Goal: Information Seeking & Learning: Check status

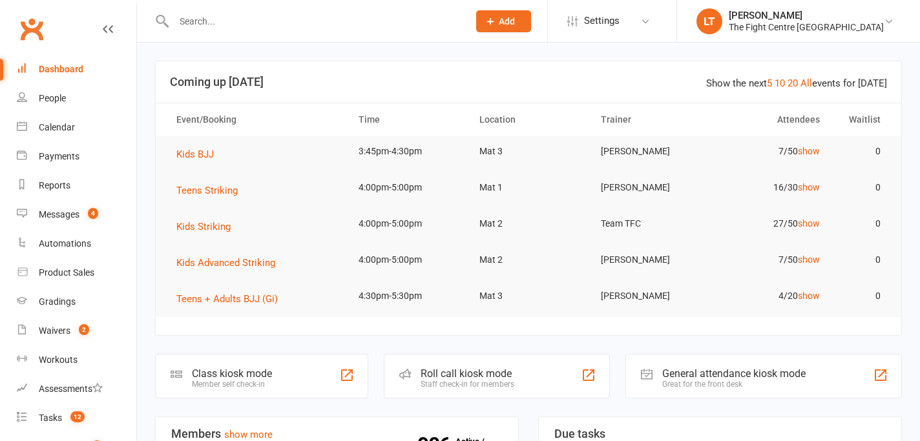
click at [238, 21] on input "text" at bounding box center [314, 21] width 289 height 18
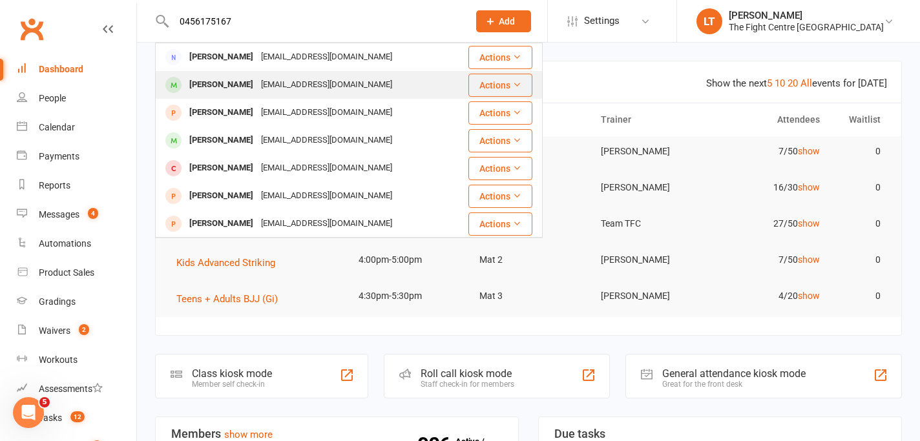
type input "0456175167"
click at [236, 88] on div "[PERSON_NAME]" at bounding box center [221, 85] width 72 height 19
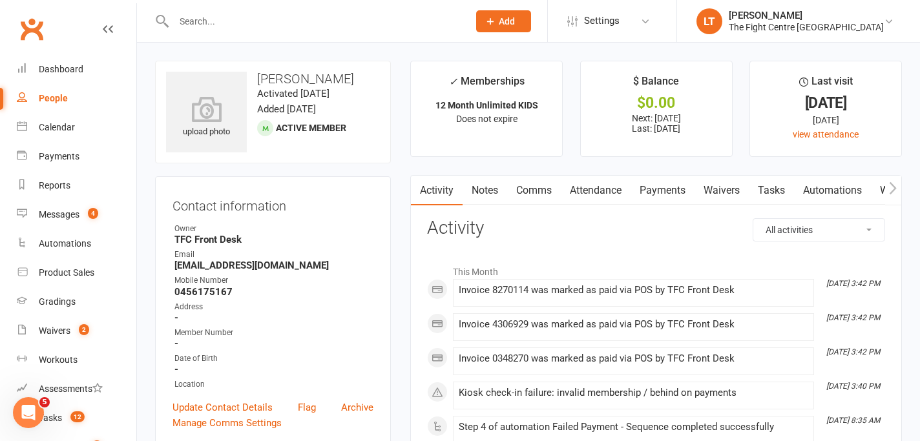
click at [649, 194] on link "Payments" at bounding box center [663, 191] width 64 height 30
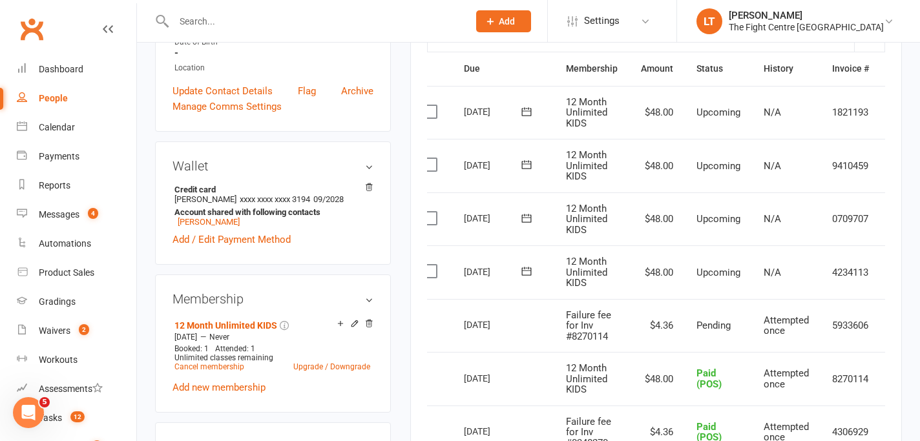
scroll to position [309, 0]
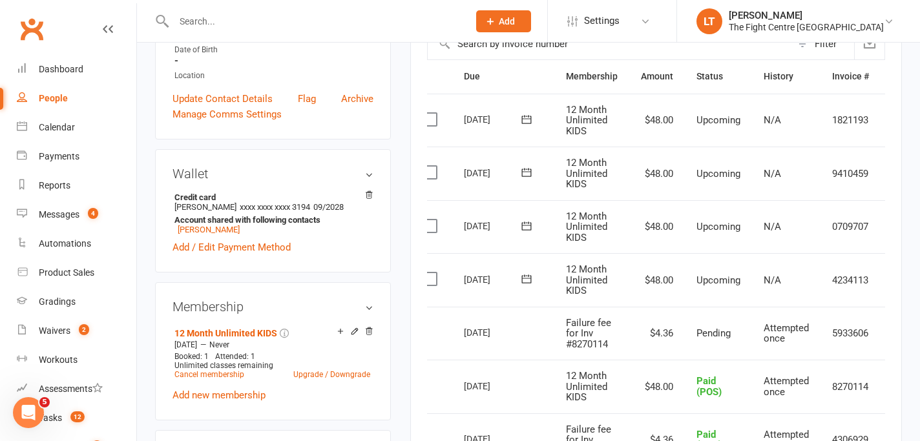
click at [733, 361] on td "Paid (POS)" at bounding box center [718, 387] width 67 height 54
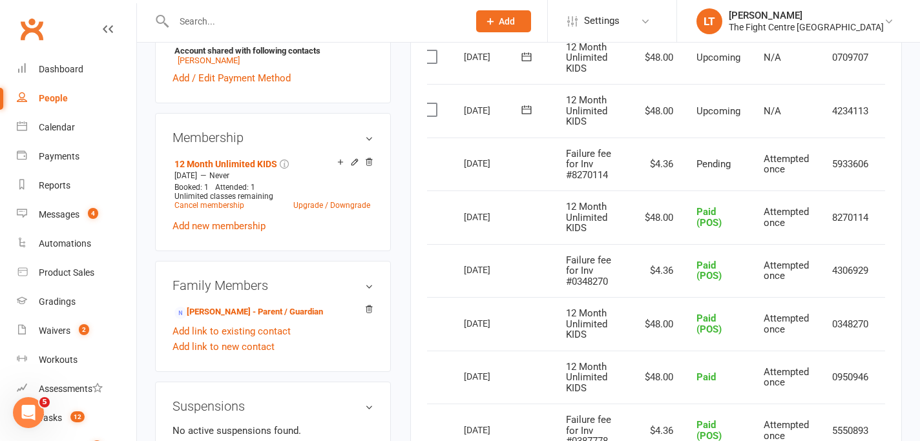
scroll to position [430, 0]
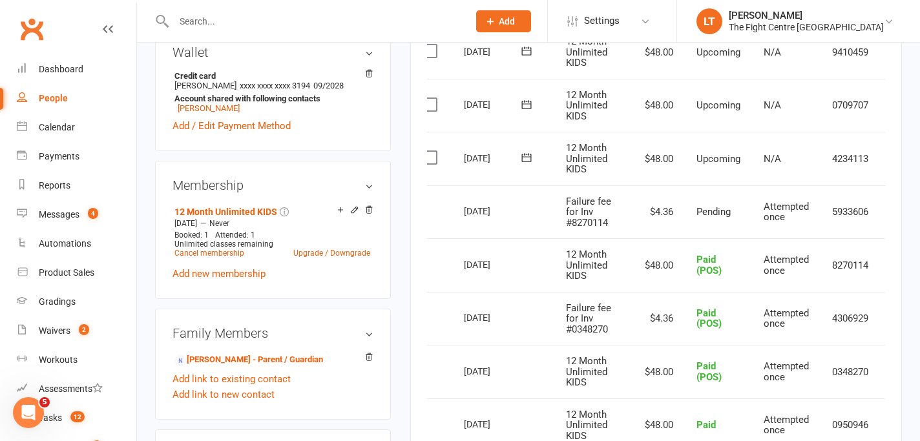
click at [662, 299] on td "$4.36" at bounding box center [657, 319] width 56 height 54
click at [603, 260] on span "12 Month Unlimited KIDS" at bounding box center [586, 265] width 41 height 33
click at [640, 258] on td "$48.00" at bounding box center [657, 265] width 56 height 54
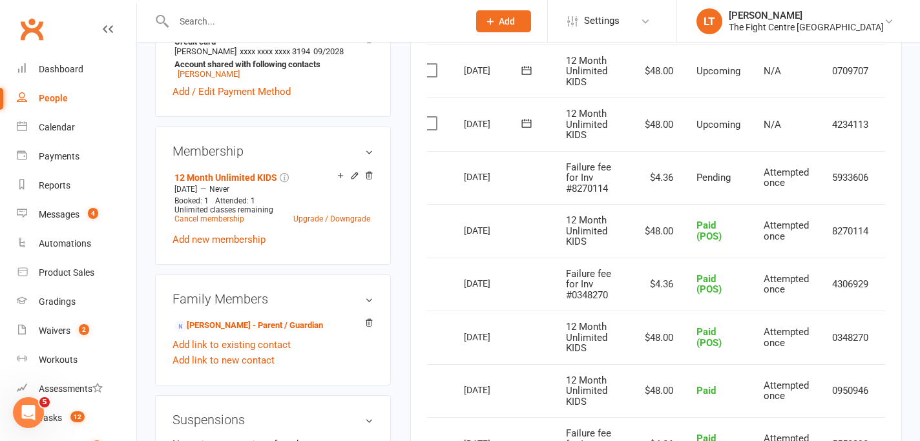
scroll to position [466, 0]
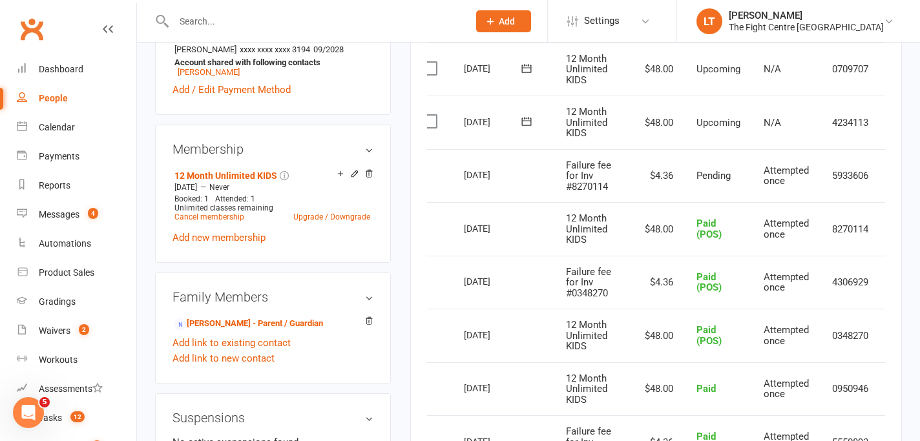
drag, startPoint x: 525, startPoint y: 127, endPoint x: 758, endPoint y: 130, distance: 233.9
click at [758, 130] on tr "Select this [DATE] [PERSON_NAME] 12 Month Unlimited KIDS $48.00 Upcoming N/A 42…" at bounding box center [666, 123] width 508 height 54
click at [758, 130] on td "N/A" at bounding box center [786, 123] width 68 height 54
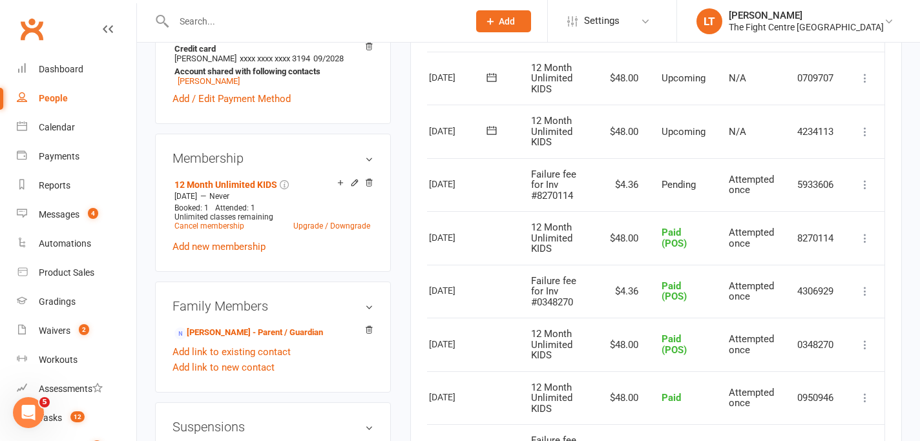
scroll to position [452, 0]
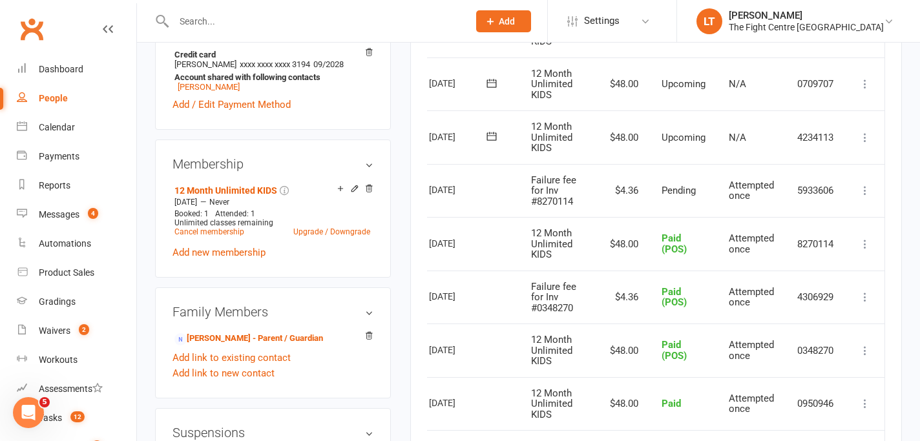
click at [725, 227] on td "Attempted once" at bounding box center [751, 244] width 68 height 54
click at [846, 297] on td "Change to upcoming Refund More Info Send message" at bounding box center [865, 298] width 39 height 54
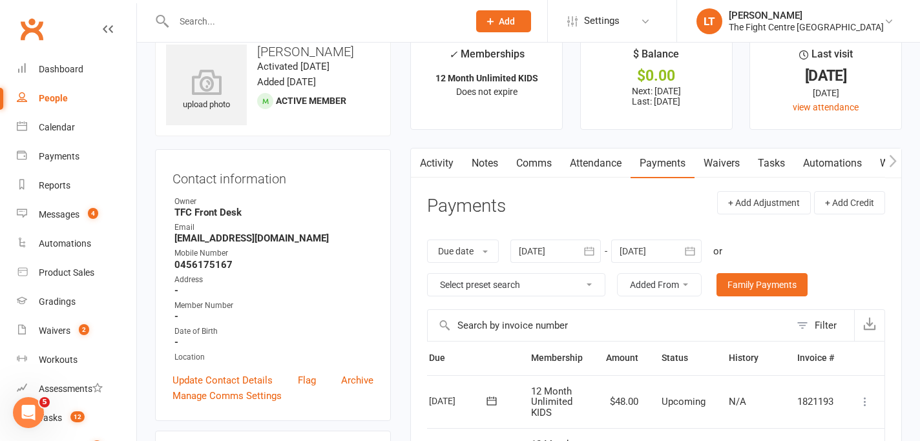
scroll to position [0, 0]
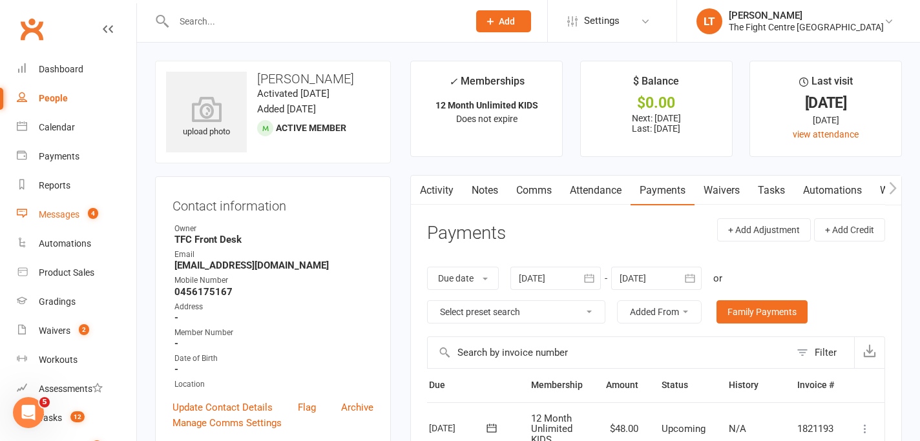
click at [54, 217] on div "Messages" at bounding box center [59, 214] width 41 height 10
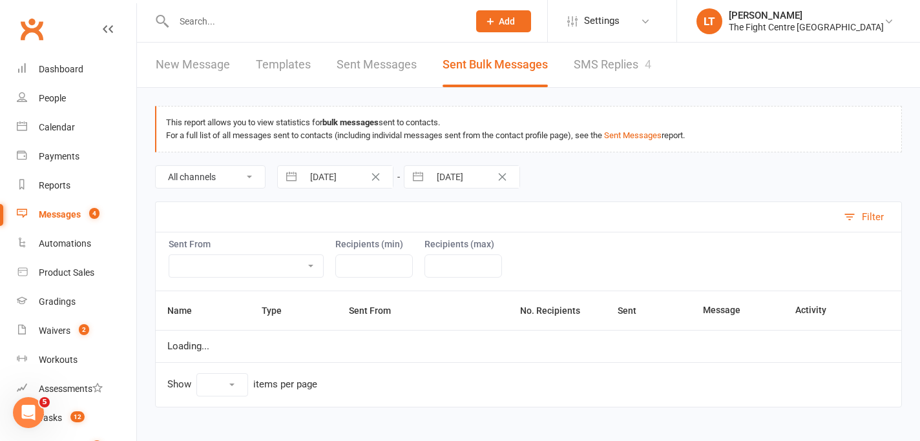
select select "50"
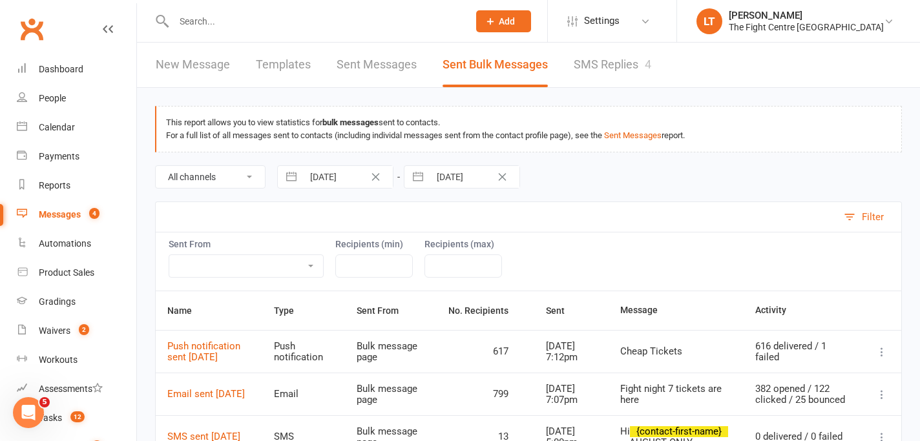
click at [604, 60] on link "SMS Replies 4" at bounding box center [613, 65] width 78 height 45
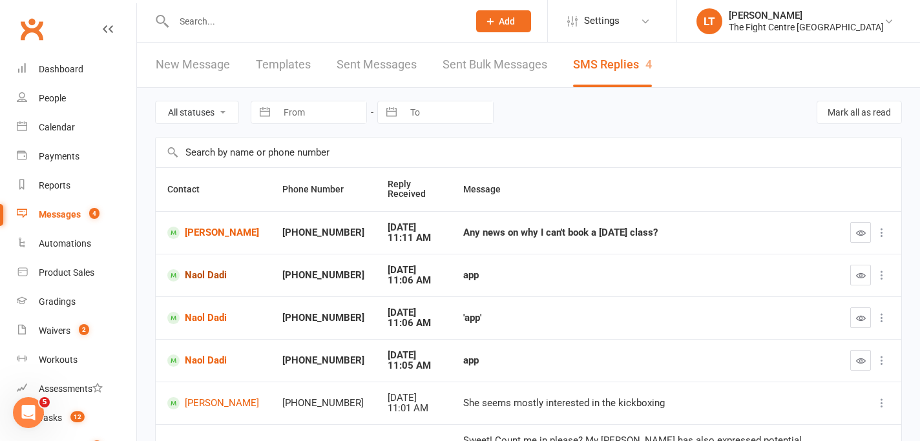
click at [214, 275] on link "Naol Dadi" at bounding box center [213, 275] width 92 height 12
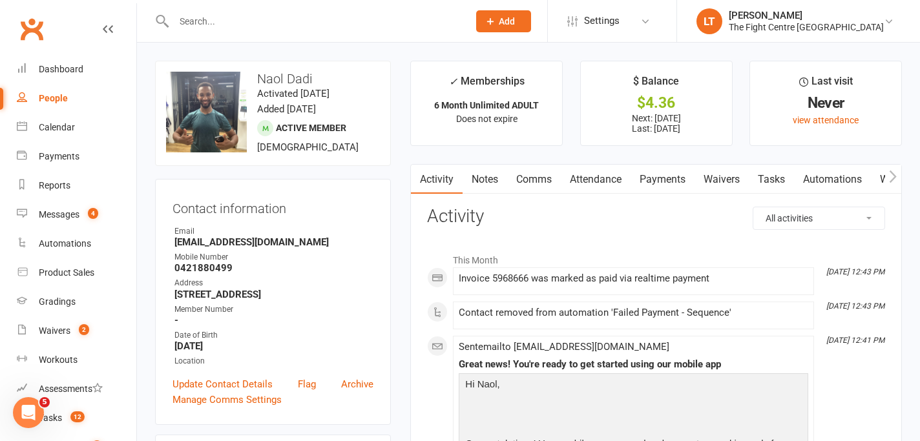
click at [897, 172] on button "button" at bounding box center [893, 179] width 16 height 29
click at [866, 176] on link "Mobile App" at bounding box center [896, 180] width 70 height 30
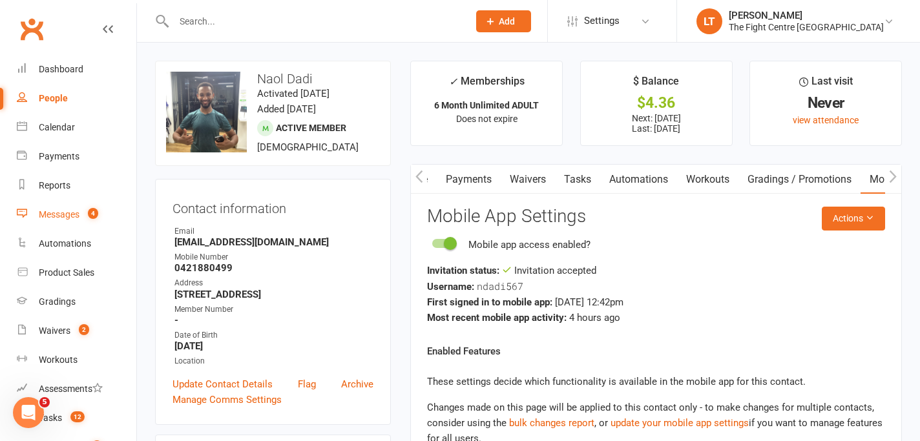
click at [79, 207] on link "Messages 4" at bounding box center [77, 214] width 120 height 29
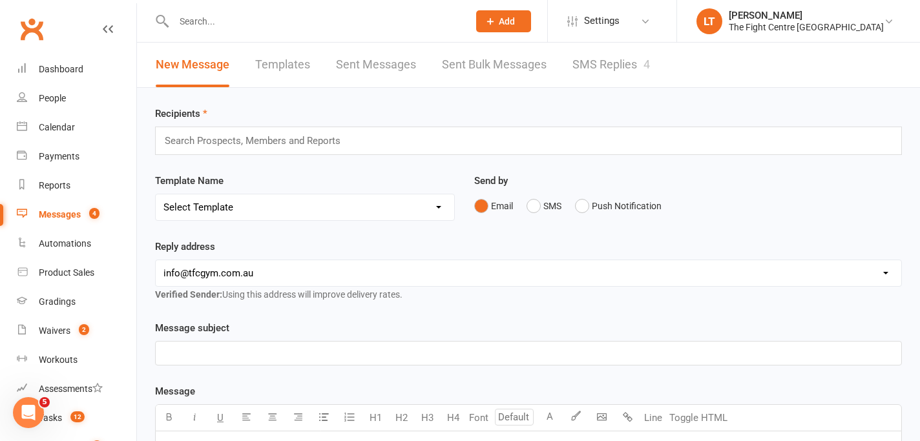
click at [615, 82] on link "SMS Replies 4" at bounding box center [611, 65] width 78 height 45
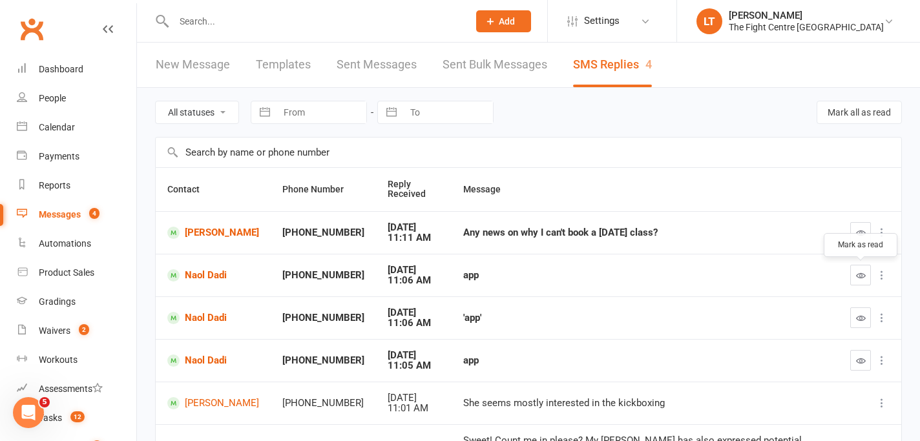
click at [868, 273] on button "button" at bounding box center [860, 275] width 21 height 21
click at [866, 317] on button "button" at bounding box center [860, 318] width 21 height 21
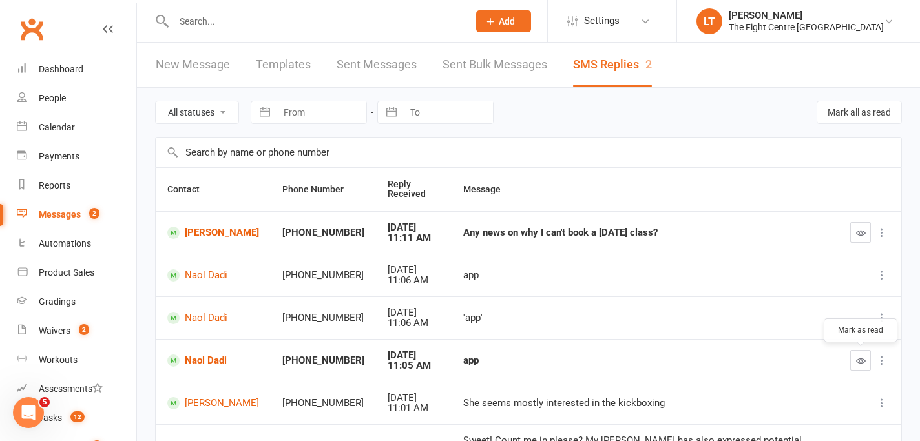
click at [857, 357] on icon "button" at bounding box center [861, 361] width 10 height 10
click at [862, 235] on icon "button" at bounding box center [861, 233] width 10 height 10
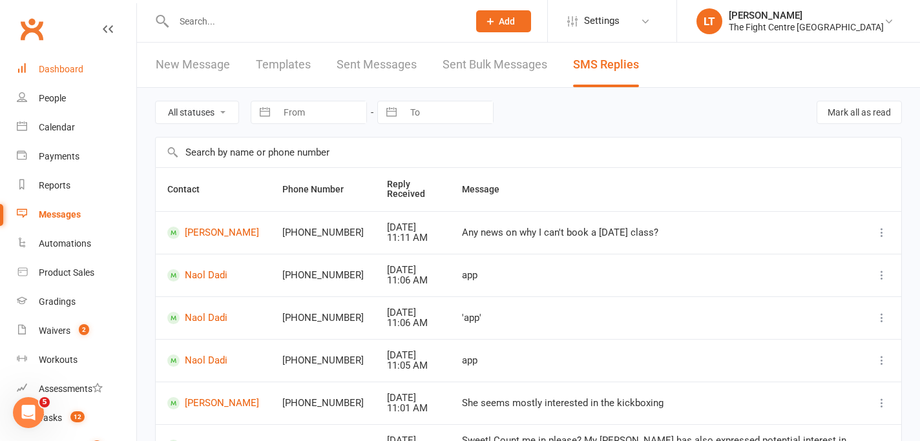
click at [68, 60] on link "Dashboard" at bounding box center [77, 69] width 120 height 29
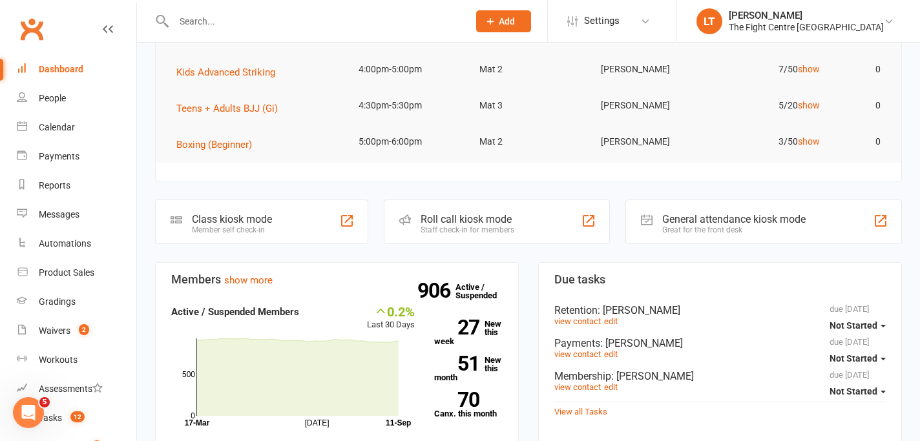
scroll to position [226, 0]
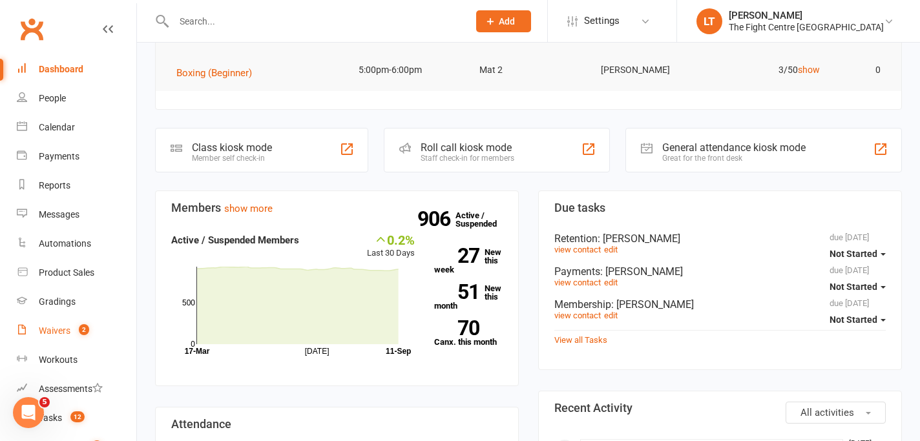
click at [51, 341] on link "Waivers 2" at bounding box center [77, 331] width 120 height 29
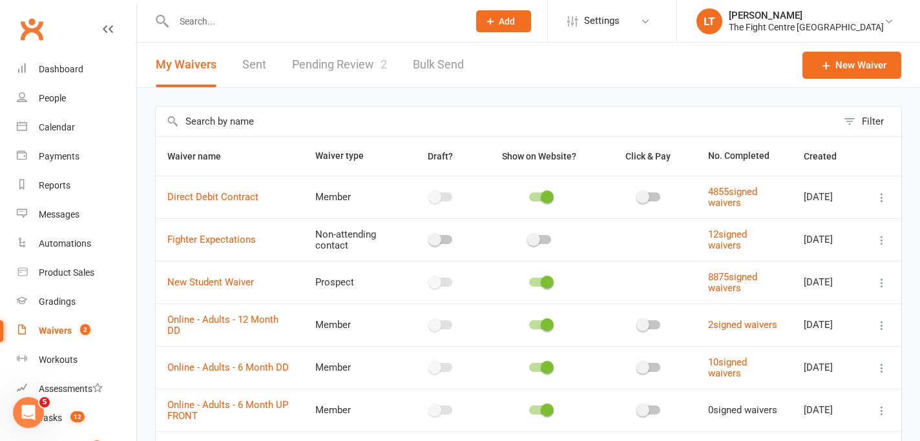
click at [353, 59] on link "Pending Review 2" at bounding box center [339, 65] width 95 height 45
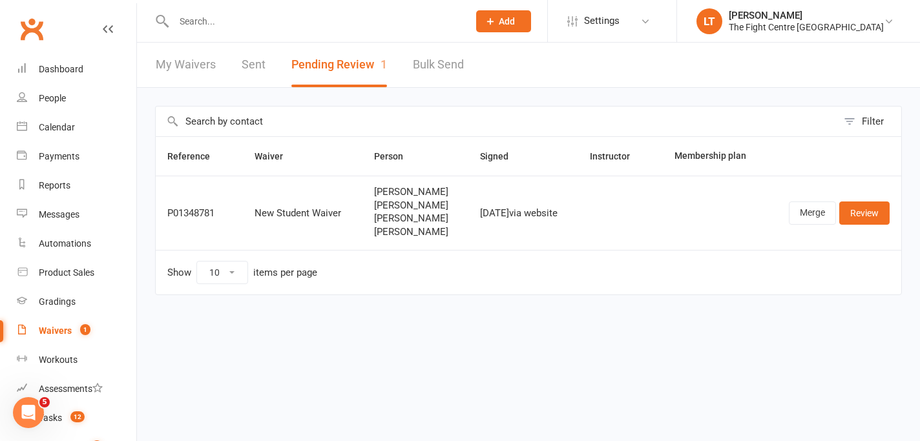
click at [403, 230] on span "[PERSON_NAME]" at bounding box center [415, 232] width 83 height 11
click at [63, 70] on div "Dashboard" at bounding box center [61, 69] width 45 height 10
